Goal: Task Accomplishment & Management: Complete application form

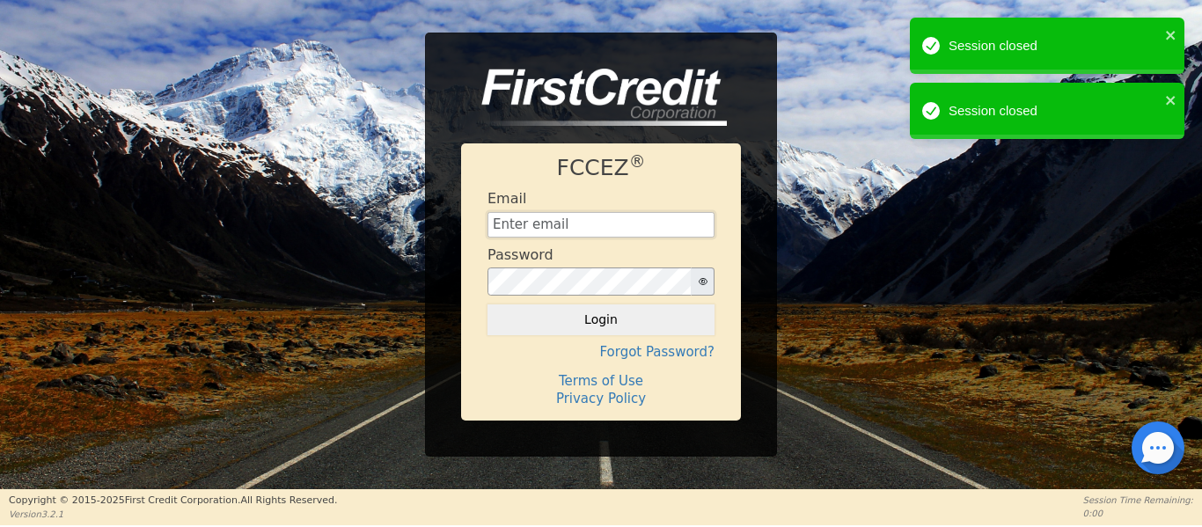
click at [533, 222] on input "text" at bounding box center [601, 225] width 227 height 26
type input "[EMAIL_ADDRESS][DOMAIN_NAME]"
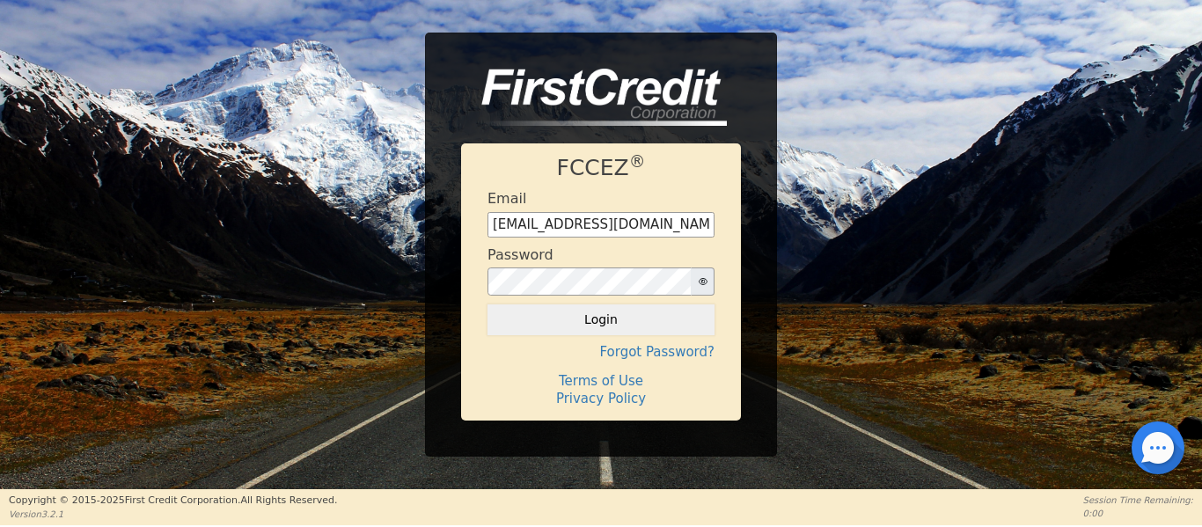
click at [825, 219] on div "FCCEZ ® Email [EMAIL_ADDRESS][DOMAIN_NAME] Password Login Forgot Password? Term…" at bounding box center [601, 245] width 1202 height 424
click at [612, 324] on button "Login" at bounding box center [601, 319] width 227 height 30
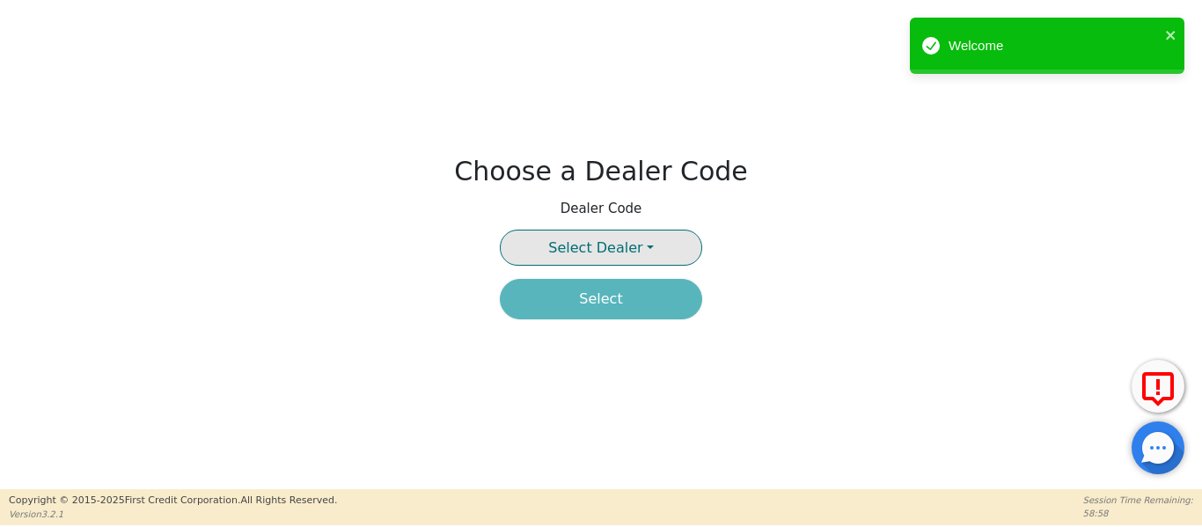
click at [645, 247] on button "Select Dealer" at bounding box center [601, 248] width 202 height 36
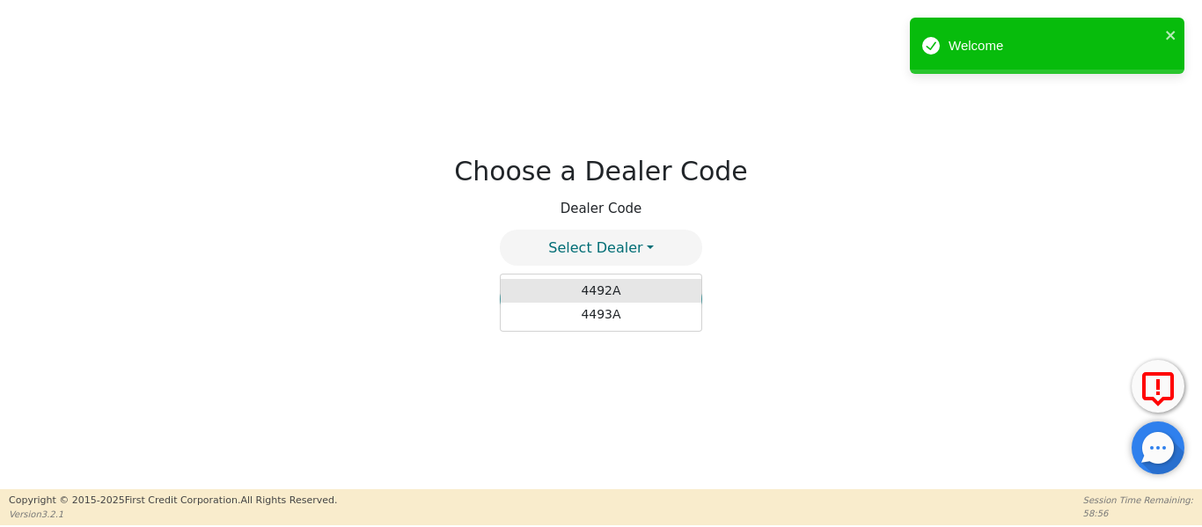
click at [623, 289] on link "4492A" at bounding box center [601, 291] width 201 height 24
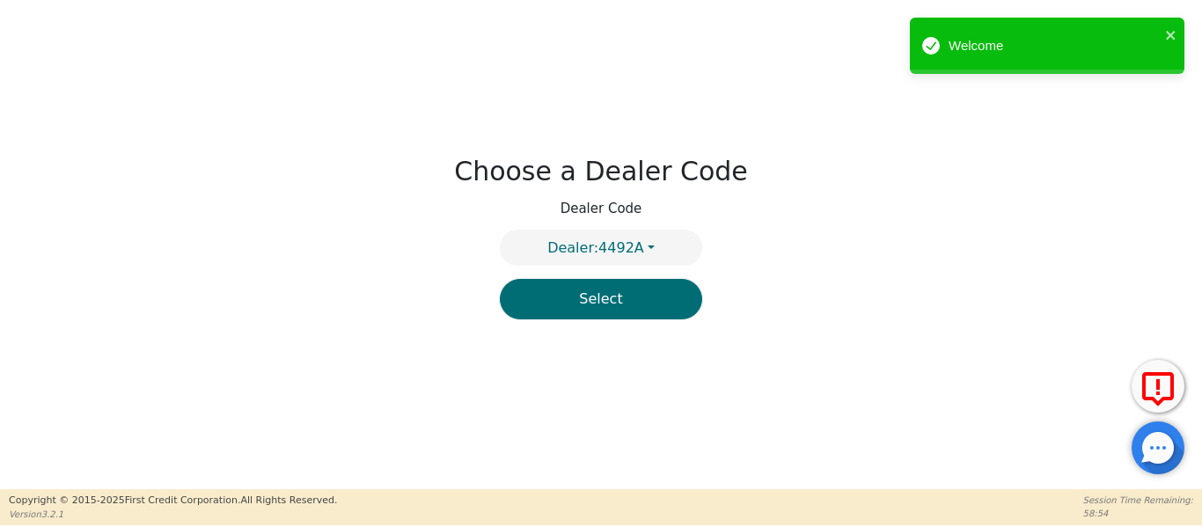
click at [783, 232] on div "Choose a Dealer Code Dealer Code Dealer: 4492A 4492A 4493A Select" at bounding box center [601, 244] width 1202 height 489
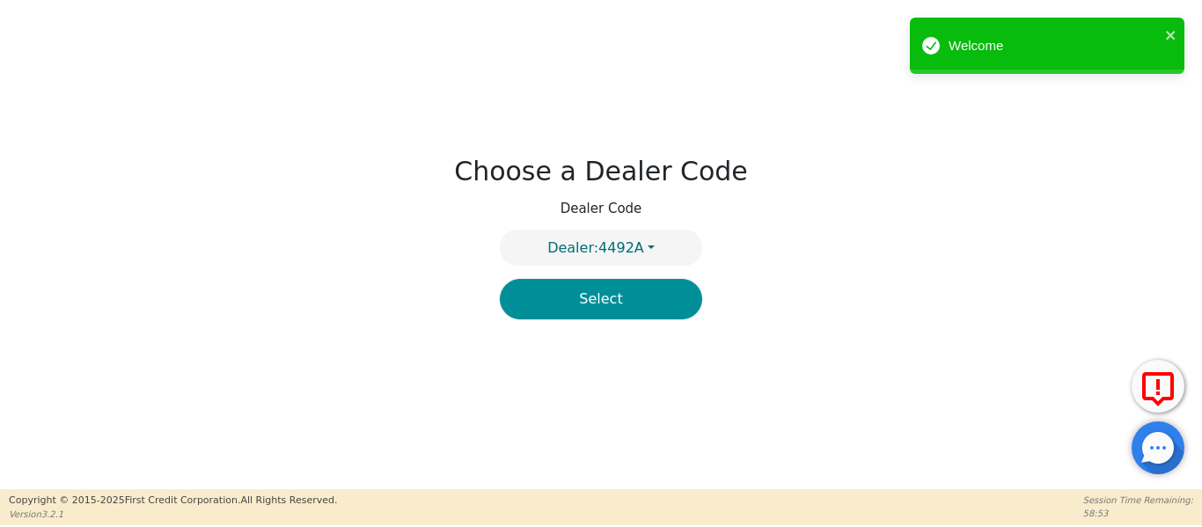
click at [642, 299] on button "Select" at bounding box center [601, 299] width 202 height 40
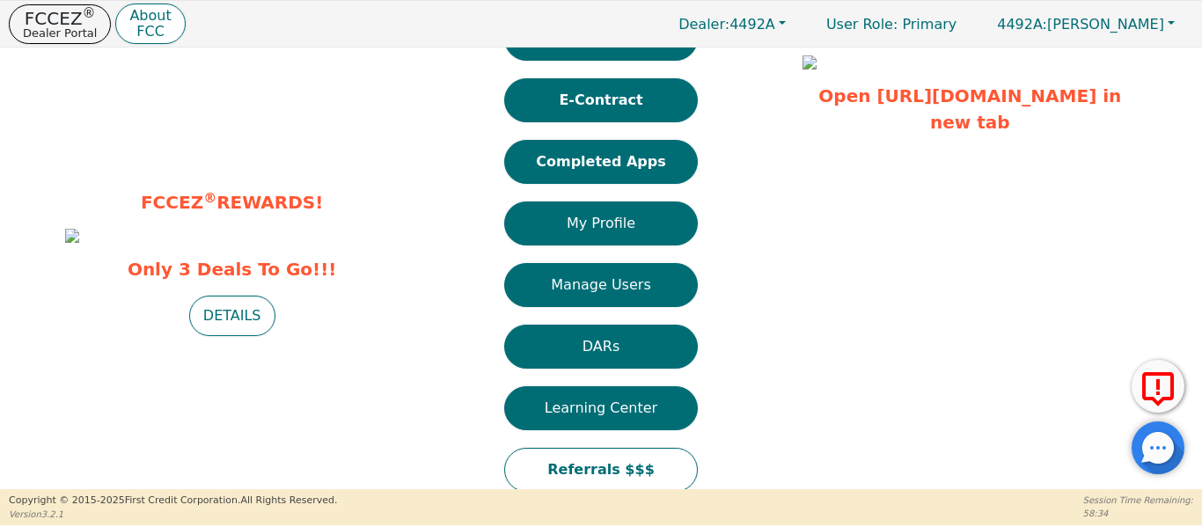
scroll to position [70, 0]
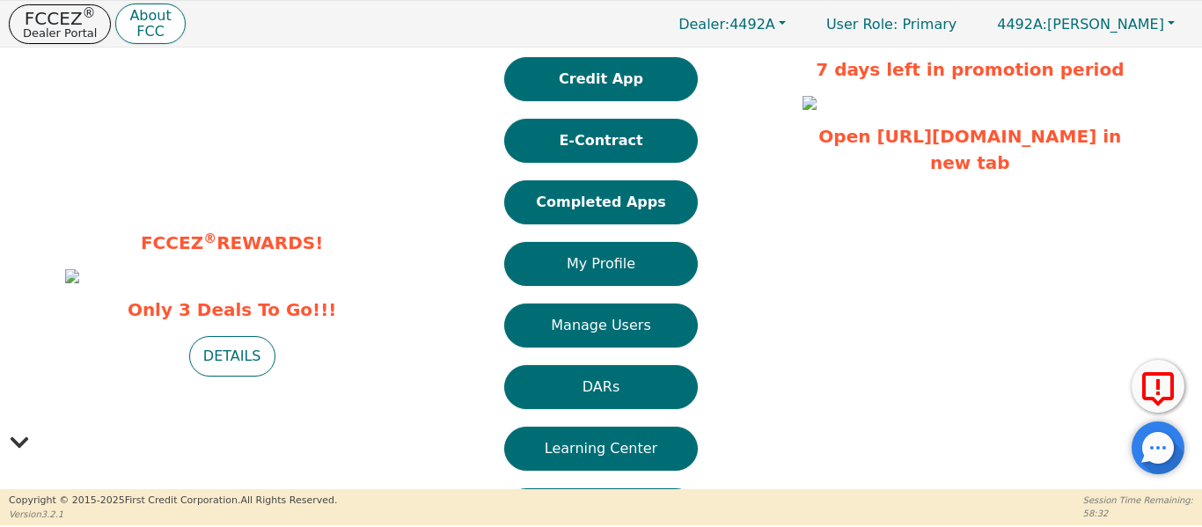
click at [79, 269] on img at bounding box center [72, 276] width 14 height 14
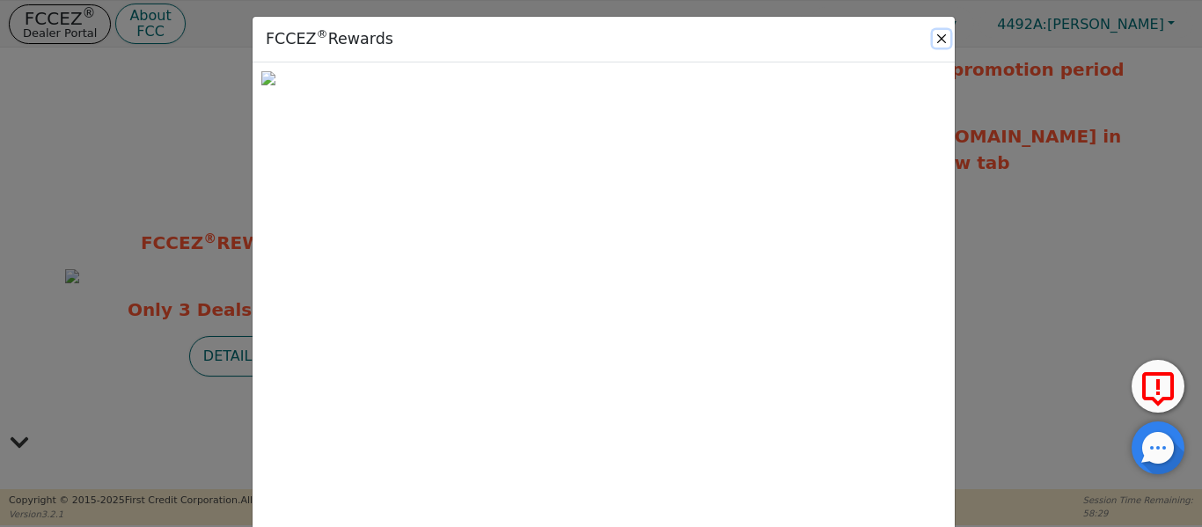
click at [939, 39] on button "Close" at bounding box center [942, 39] width 18 height 18
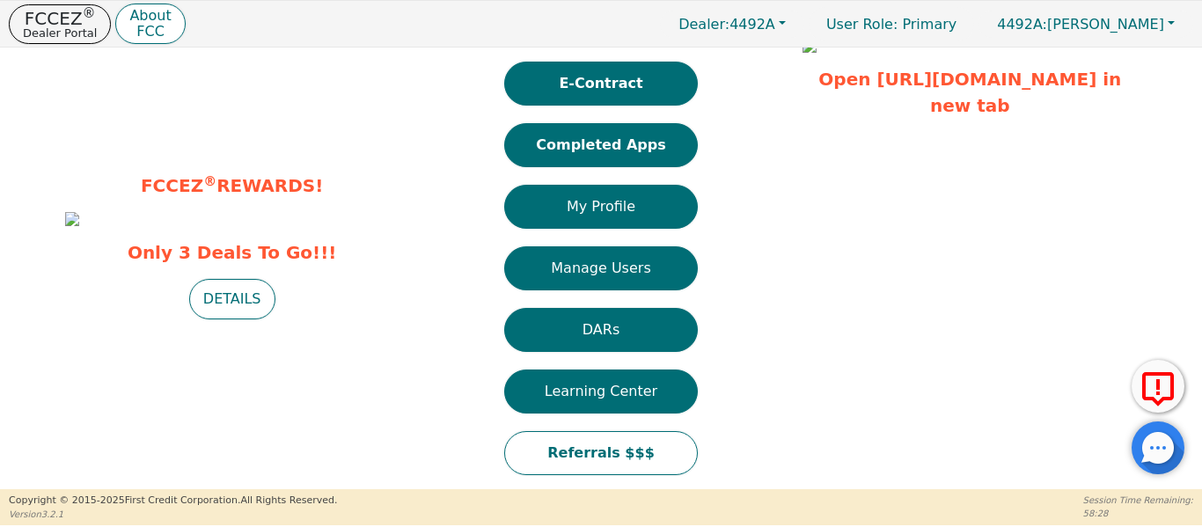
scroll to position [158, 0]
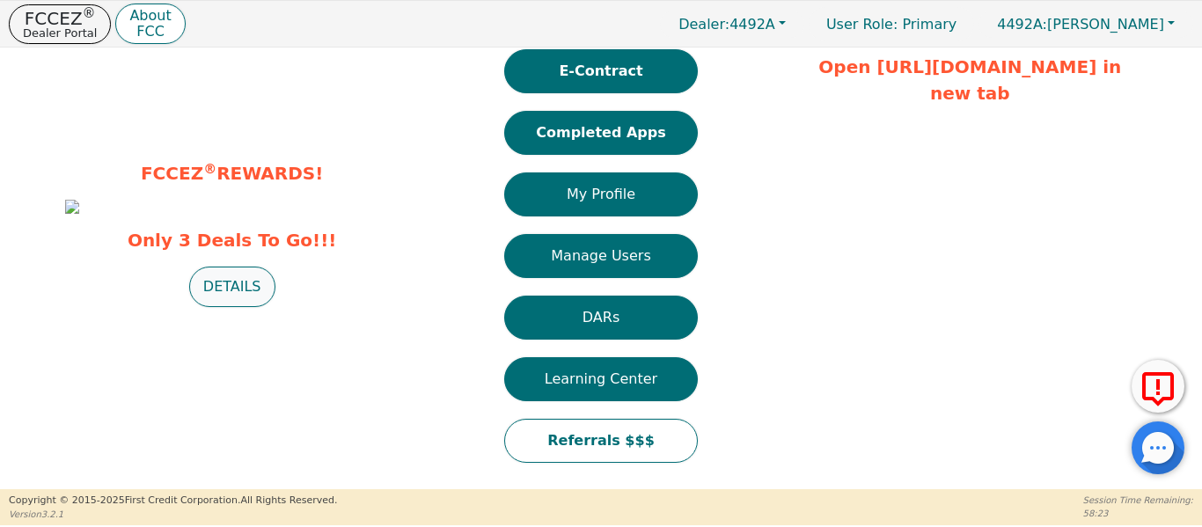
click at [230, 307] on button "DETAILS" at bounding box center [232, 287] width 86 height 40
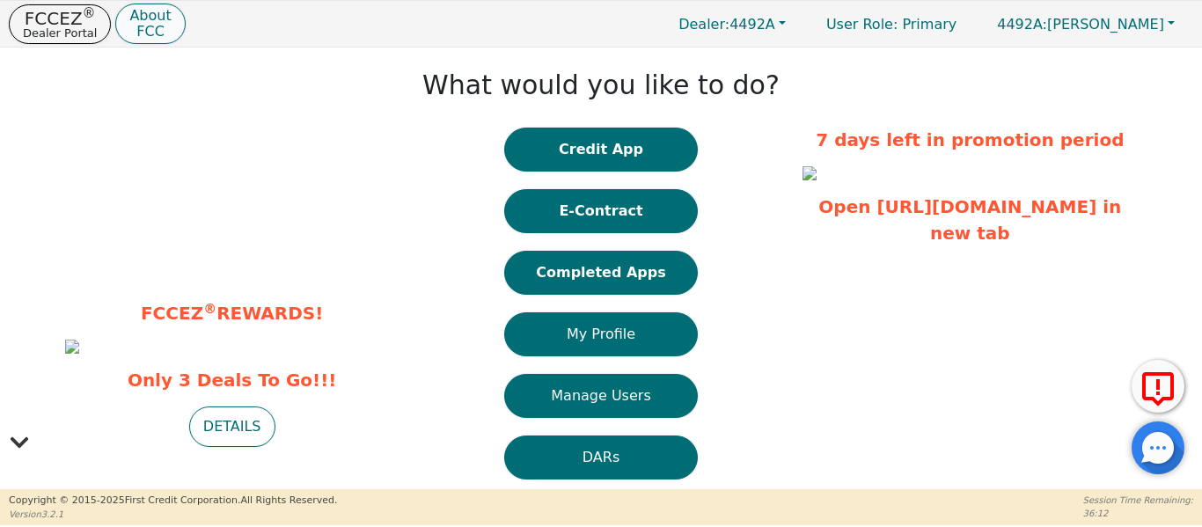
click at [147, 30] on p "FCC" at bounding box center [149, 32] width 41 height 14
click at [584, 148] on button "Credit App" at bounding box center [601, 150] width 194 height 44
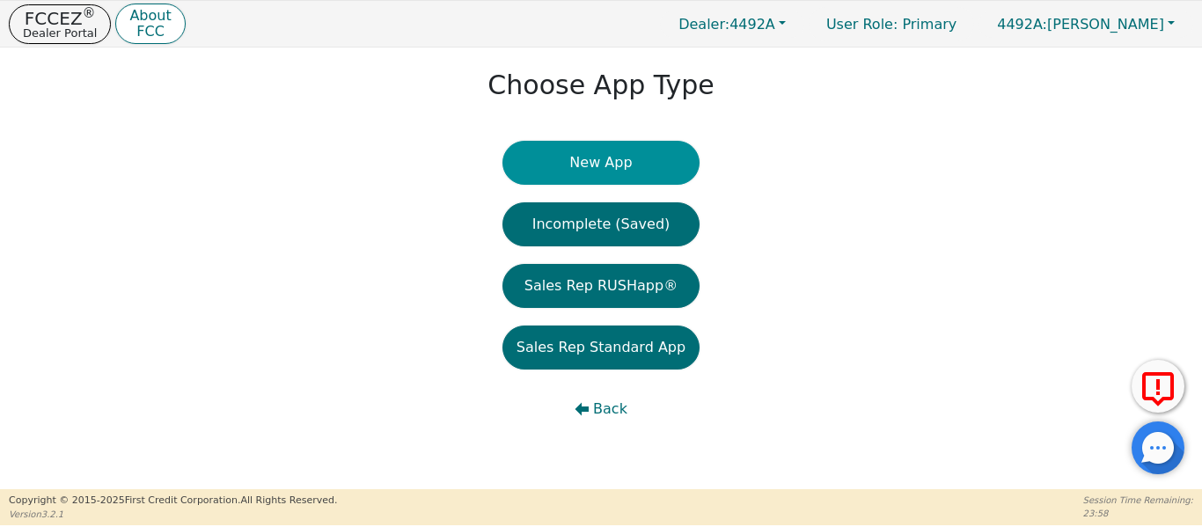
click at [600, 165] on button "New App" at bounding box center [601, 163] width 197 height 44
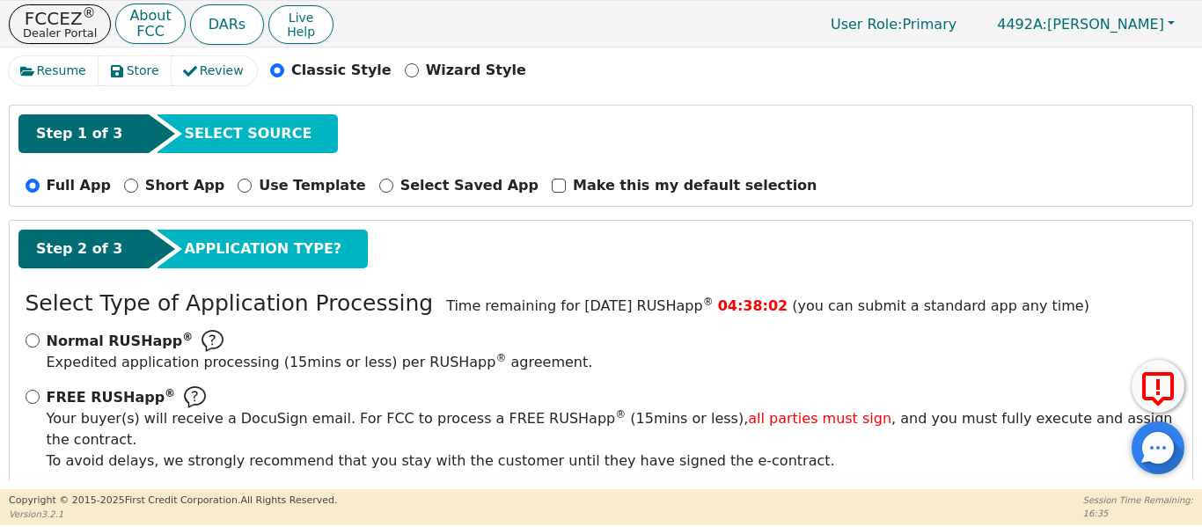
scroll to position [106, 0]
